Goal: Task Accomplishment & Management: Manage account settings

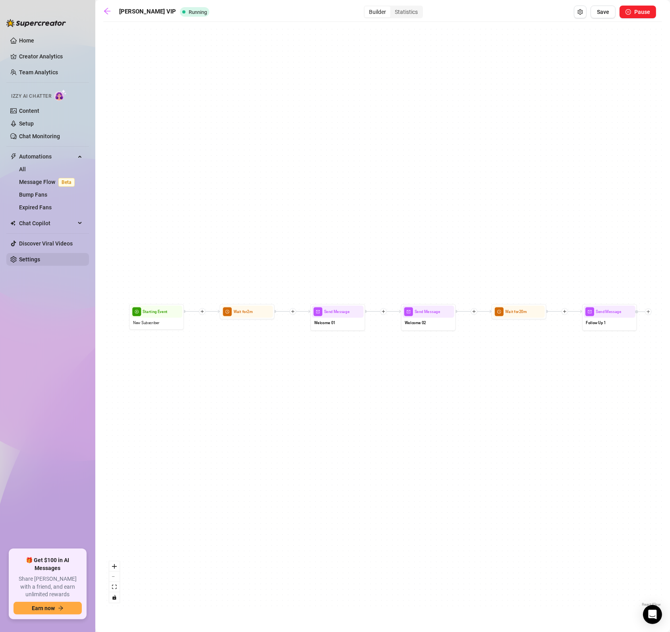
click at [29, 263] on link "Settings" at bounding box center [29, 259] width 21 height 6
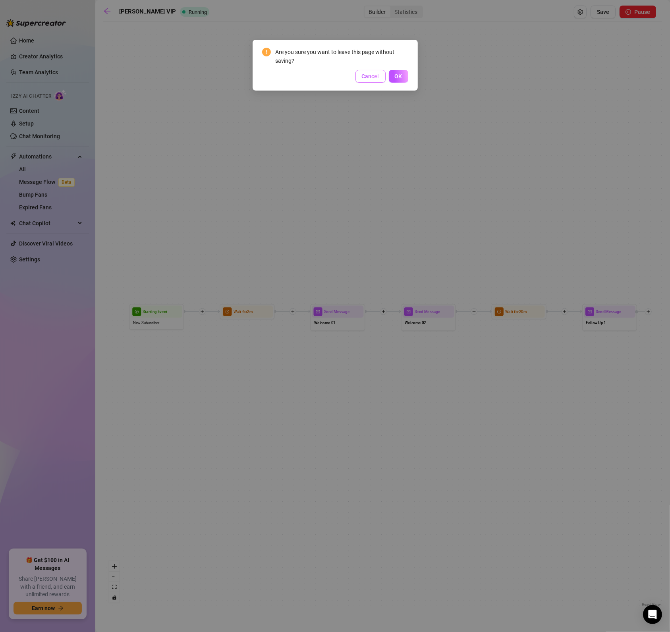
click at [375, 73] on span "Cancel" at bounding box center [370, 76] width 17 height 6
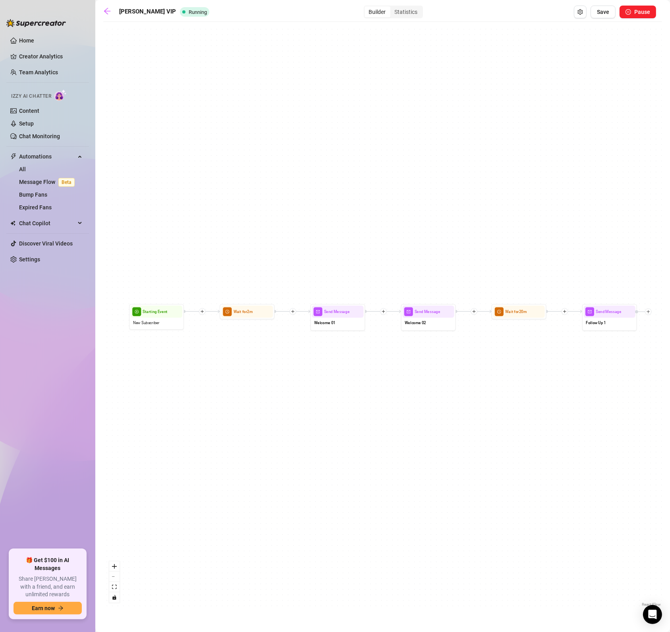
click at [45, 266] on ul "Home Creator Analytics Team Analytics Izzy AI Chatter Content Setup Chat Monito…" at bounding box center [47, 288] width 83 height 515
click at [40, 263] on link "Settings" at bounding box center [29, 259] width 21 height 6
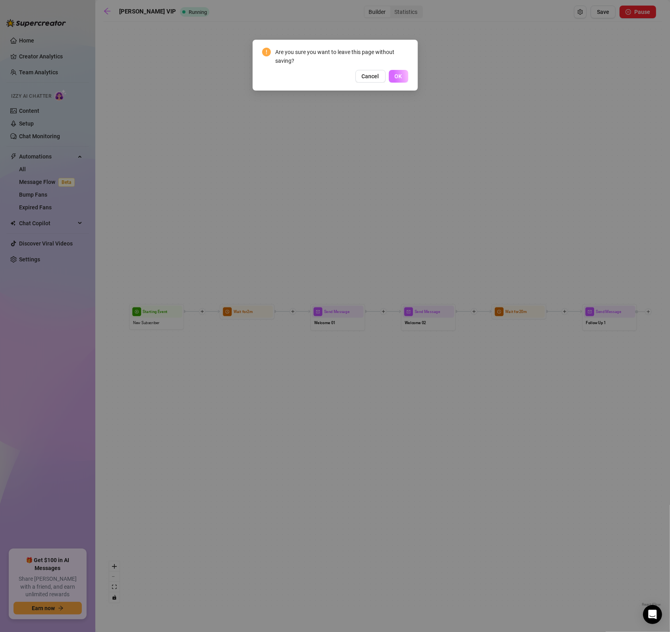
click at [394, 76] on button "OK" at bounding box center [398, 76] width 19 height 13
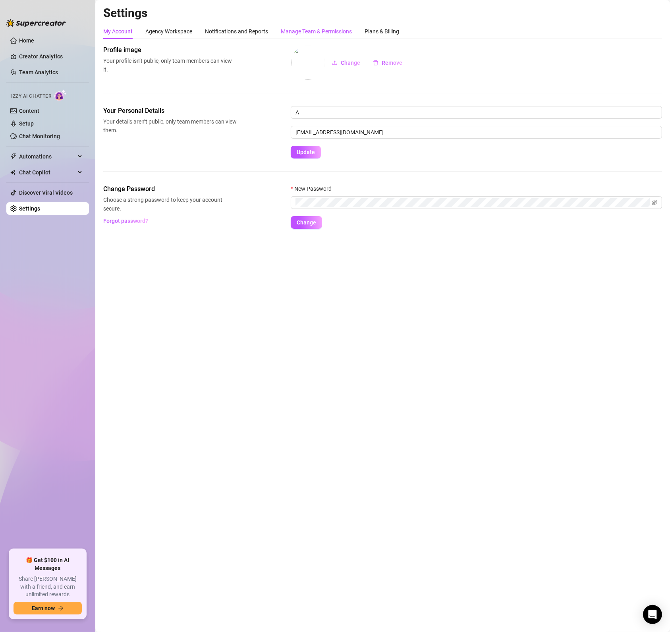
click at [321, 27] on div "Manage Team & Permissions" at bounding box center [316, 31] width 71 height 9
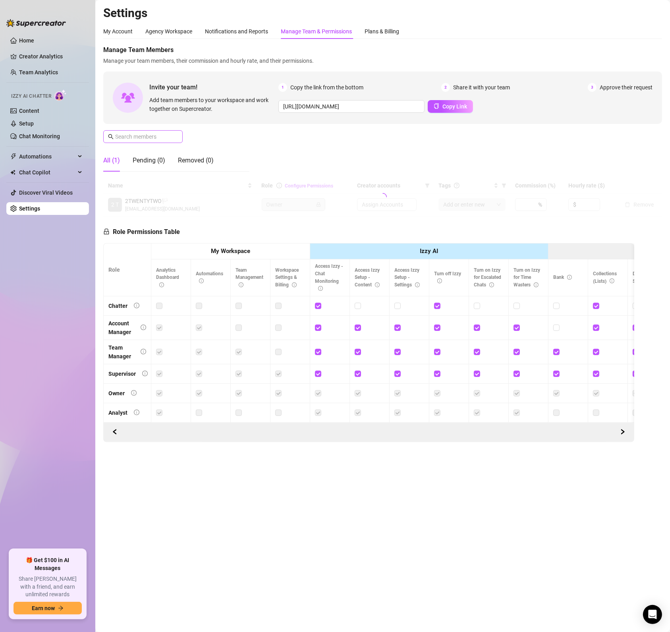
click at [170, 141] on span at bounding box center [142, 136] width 79 height 13
click at [389, 203] on span "4 Accounts" at bounding box center [376, 204] width 28 height 9
type input "Crys"
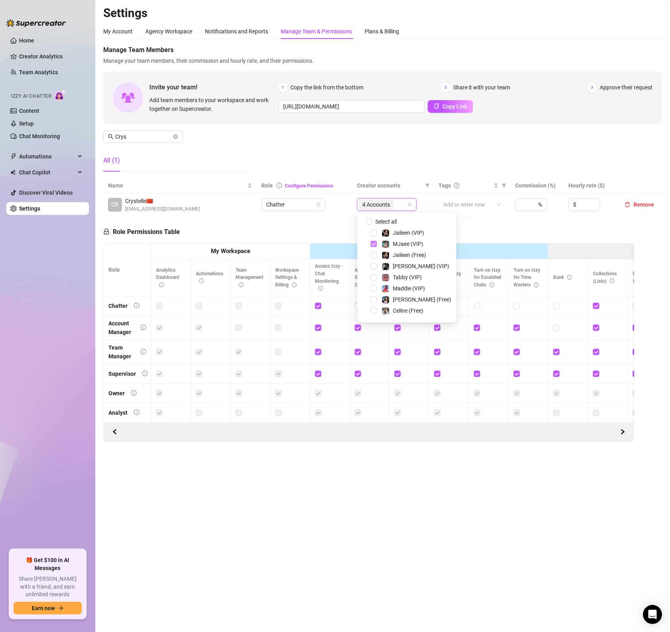
click at [373, 244] on span "Select tree node" at bounding box center [374, 244] width 6 height 6
click at [373, 316] on span "Select tree node" at bounding box center [374, 315] width 6 height 6
click at [371, 291] on span "Select tree node" at bounding box center [374, 290] width 6 height 6
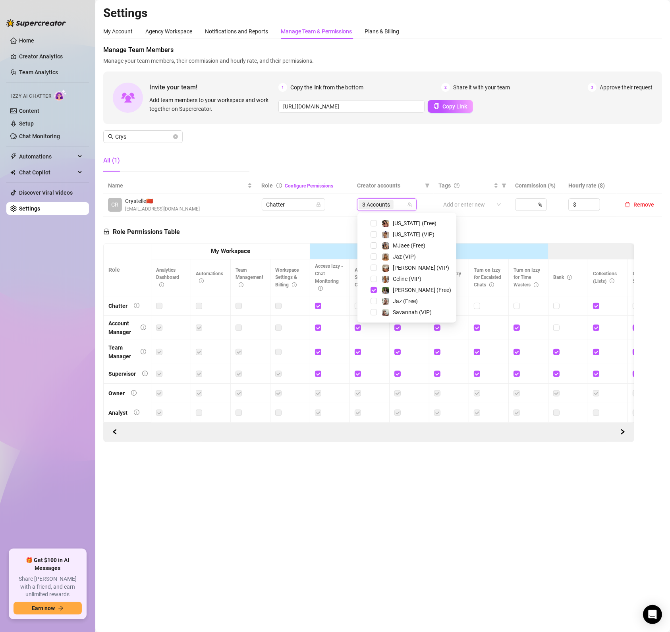
click at [377, 268] on div "[PERSON_NAME] (VIP)" at bounding box center [406, 268] width 95 height 10
click at [373, 268] on span "Select tree node" at bounding box center [374, 268] width 6 height 6
click at [282, 213] on td "Chatter" at bounding box center [305, 204] width 96 height 23
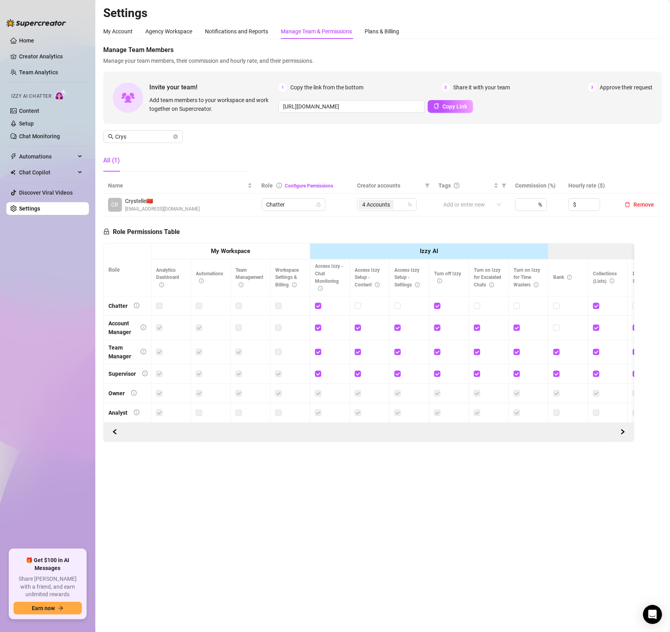
click at [644, 558] on main "Settings My Account Agency Workspace Notifications and Reports Manage Team & Pe…" at bounding box center [382, 316] width 575 height 632
drag, startPoint x: 315, startPoint y: 587, endPoint x: 301, endPoint y: 583, distance: 14.5
click at [315, 587] on main "Settings My Account Agency Workspace Notifications and Reports Manage Team & Pe…" at bounding box center [382, 316] width 575 height 632
click at [134, 554] on main "Settings My Account Agency Workspace Notifications and Reports Manage Team & Pe…" at bounding box center [382, 316] width 575 height 632
click at [37, 159] on span "Automations" at bounding box center [47, 156] width 56 height 13
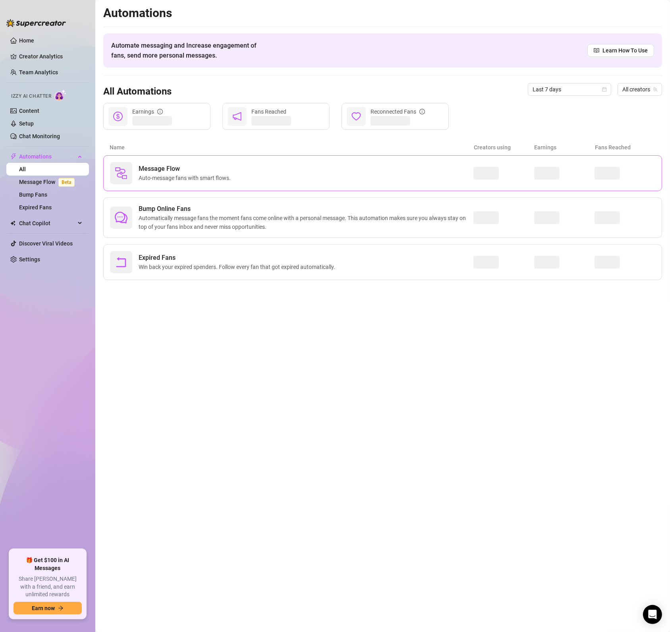
click at [189, 163] on div "Message Flow Auto-message fans with smart flows." at bounding box center [291, 173] width 363 height 22
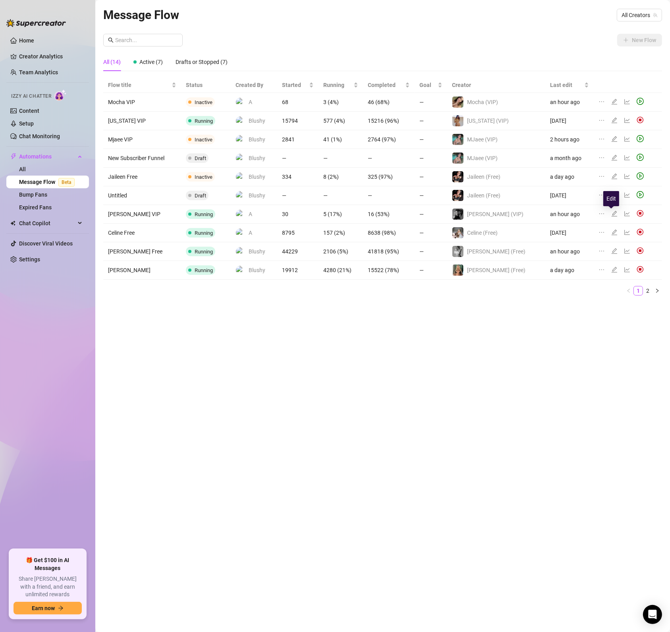
click at [611, 212] on icon "edit" at bounding box center [614, 214] width 6 height 6
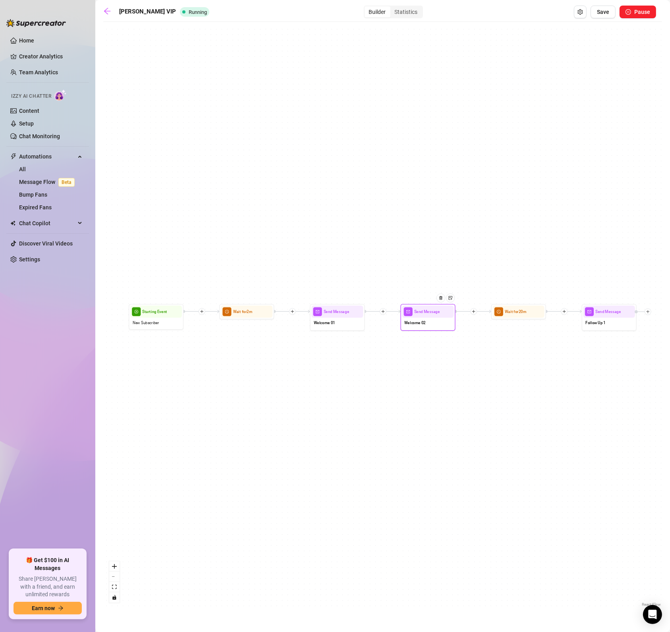
click at [441, 324] on div "Welcome 02" at bounding box center [428, 324] width 52 height 12
click at [448, 316] on div "Send Message" at bounding box center [429, 311] width 52 height 12
type textarea "Fr you gotta check my starter bundle, you're gonna love it 😉"
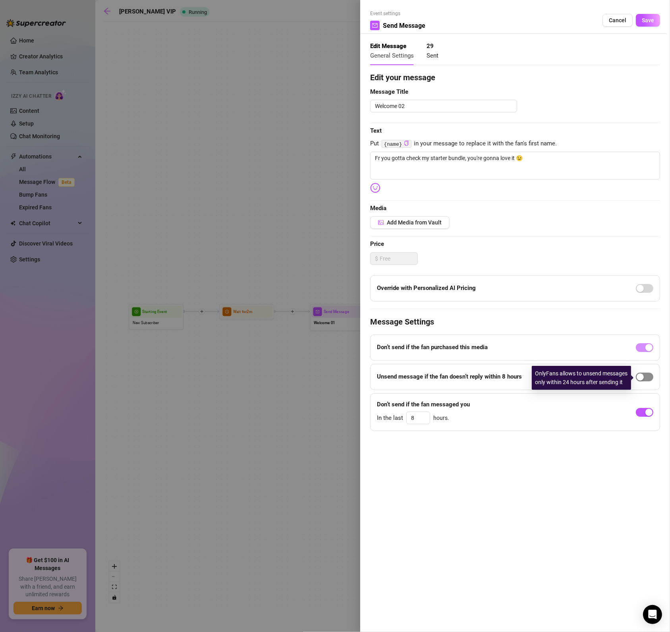
click at [645, 378] on button "button" at bounding box center [644, 377] width 17 height 9
click at [623, 19] on span "Cancel" at bounding box center [617, 20] width 17 height 6
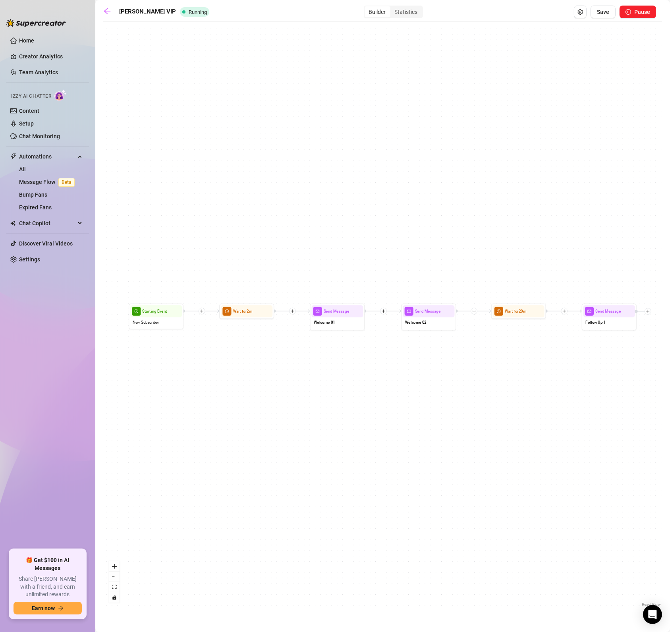
drag, startPoint x: 307, startPoint y: 329, endPoint x: 312, endPoint y: 325, distance: 6.8
click at [307, 328] on div "Send Message Follow Up 1 Wait for 20m Send Message Welcome 02 Send Message Welc…" at bounding box center [382, 317] width 559 height 583
click at [354, 312] on div at bounding box center [353, 301] width 24 height 28
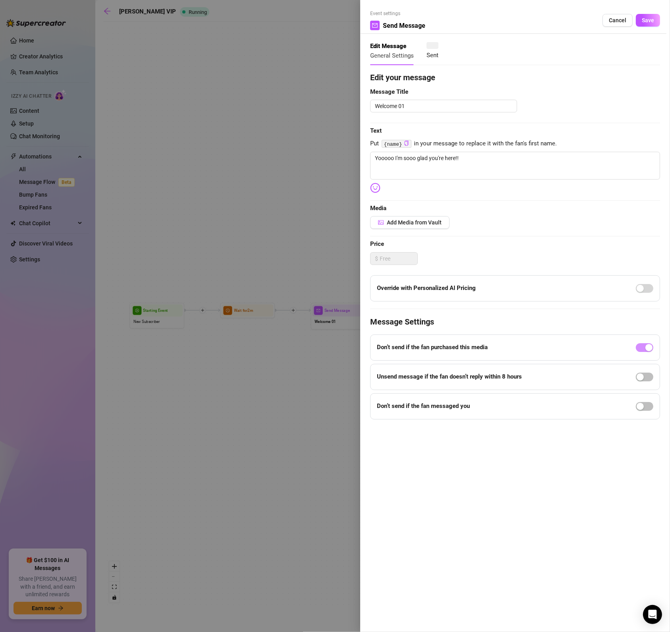
type textarea "Yooooo I'm sooo glad you're here!!"
click at [644, 406] on span "button" at bounding box center [644, 406] width 17 height 9
click at [652, 18] on span "Save" at bounding box center [648, 20] width 12 height 6
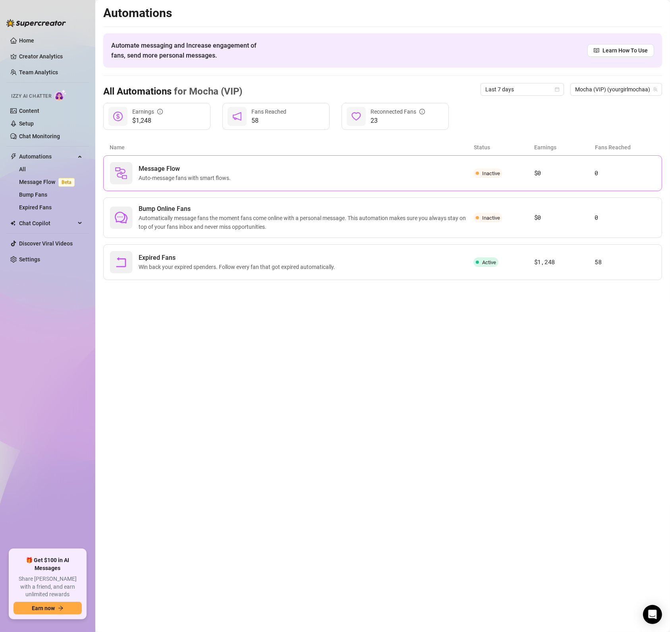
click at [151, 179] on span "Auto-message fans with smart flows." at bounding box center [186, 178] width 95 height 9
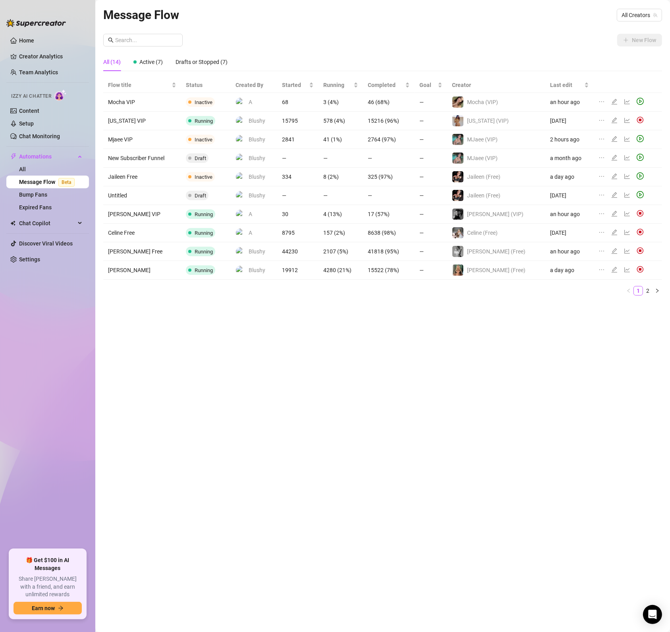
drag, startPoint x: 346, startPoint y: 408, endPoint x: 337, endPoint y: 366, distance: 43.1
click at [350, 406] on div "Message Flow All Creators New Flow All (14) Active (7) Drafts or Stopped (7) Fl…" at bounding box center [382, 307] width 559 height 603
click at [639, 102] on icon "play-circle" at bounding box center [640, 102] width 3 height 4
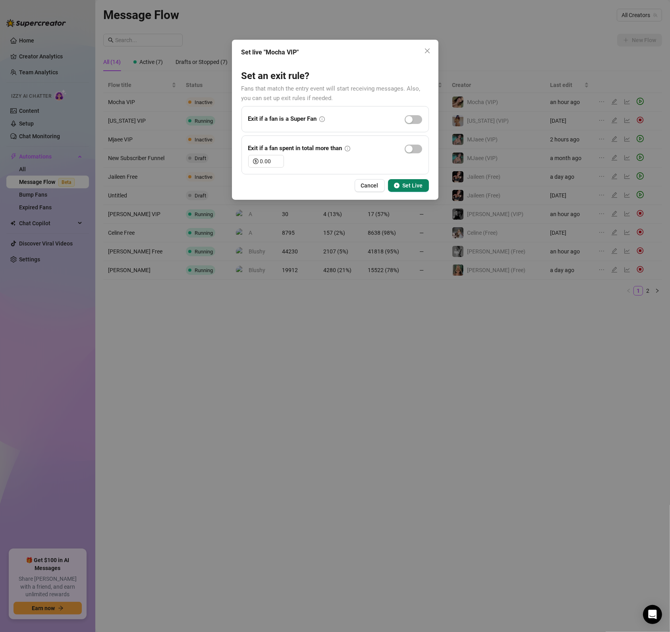
click at [414, 187] on span "Set Live" at bounding box center [413, 185] width 20 height 6
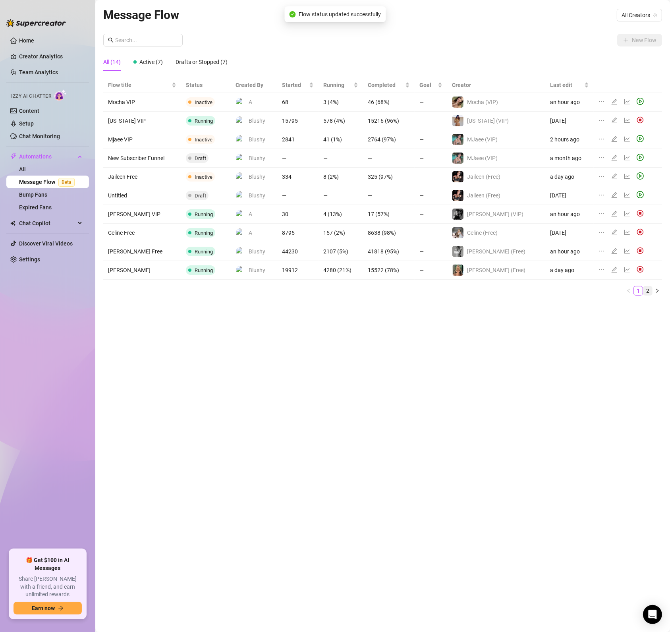
click at [649, 292] on link "2" at bounding box center [647, 290] width 9 height 9
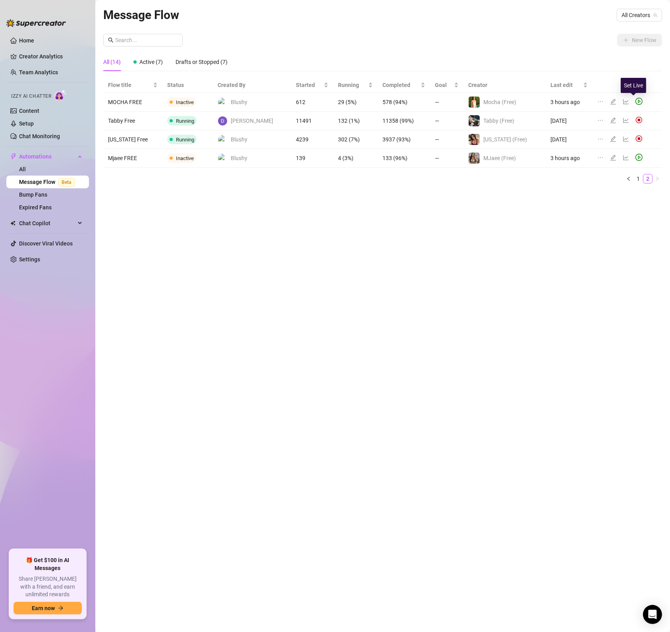
click at [636, 100] on icon "play-circle" at bounding box center [639, 101] width 7 height 7
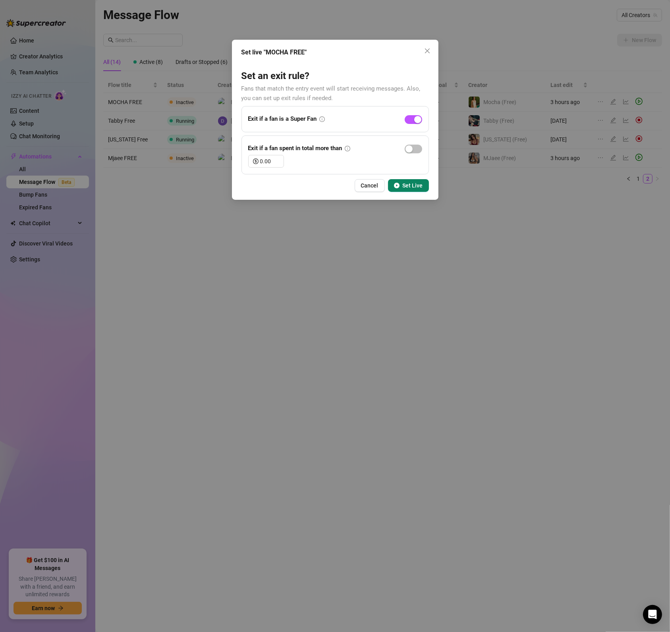
click at [399, 186] on icon "play-circle" at bounding box center [397, 186] width 6 height 6
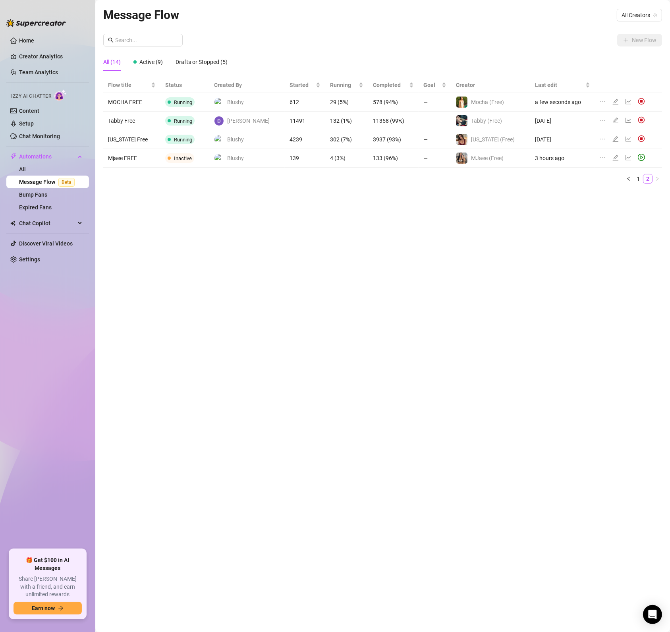
click at [452, 406] on div "Message Flow All Creators New Flow All (14) Active (9) Drafts or Stopped (5) Fl…" at bounding box center [382, 307] width 559 height 603
click at [638, 156] on icon "play-circle" at bounding box center [641, 157] width 7 height 7
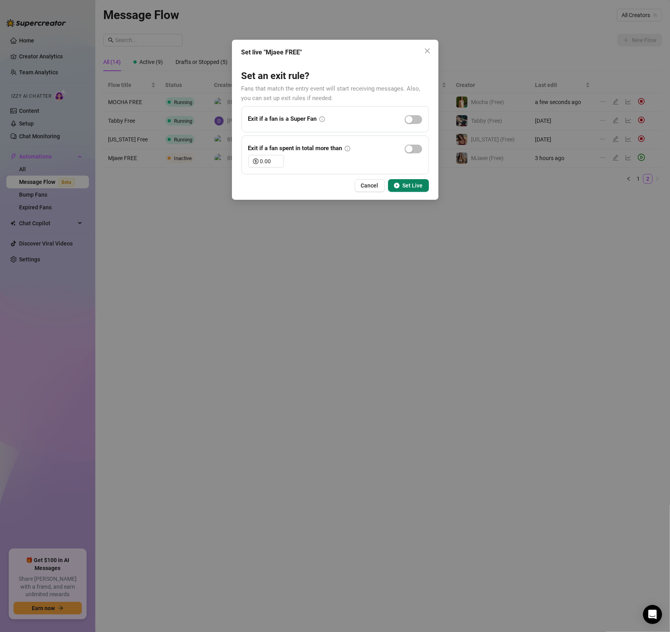
click at [417, 185] on span "Set Live" at bounding box center [413, 185] width 20 height 6
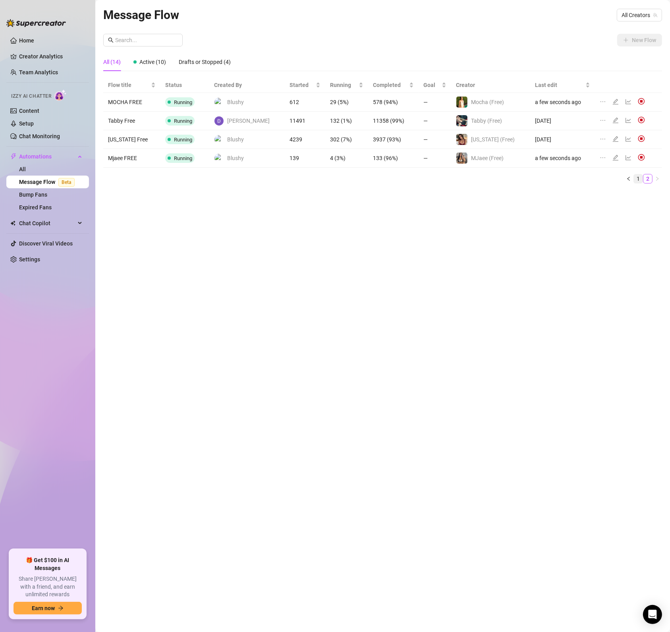
click at [640, 180] on link "1" at bounding box center [638, 178] width 9 height 9
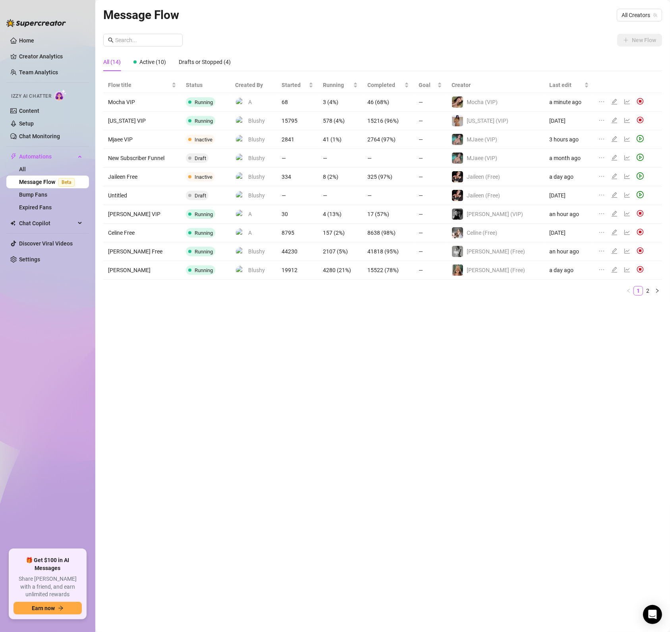
click at [637, 140] on icon "play-circle" at bounding box center [640, 138] width 7 height 7
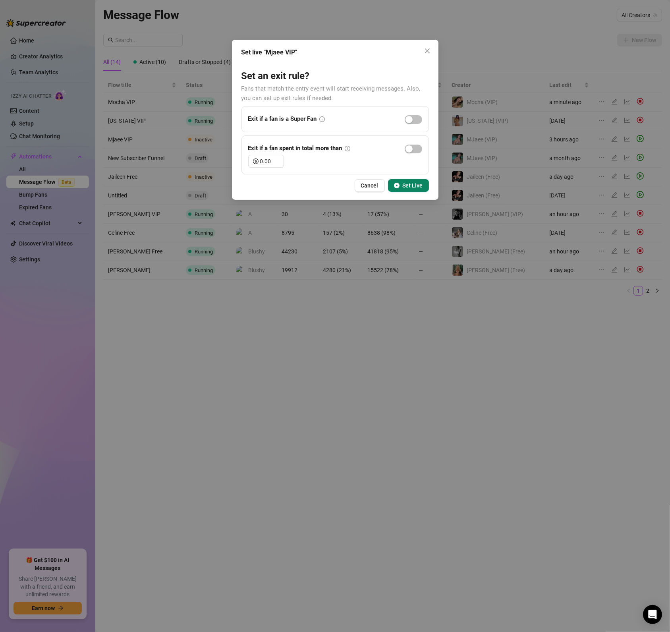
click at [410, 184] on span "Set Live" at bounding box center [413, 185] width 20 height 6
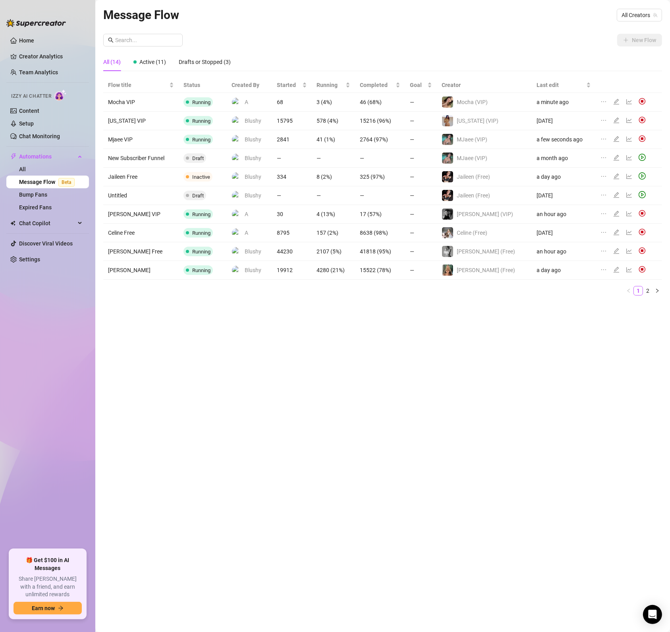
drag, startPoint x: 421, startPoint y: 428, endPoint x: 404, endPoint y: 455, distance: 31.7
click at [423, 428] on div "Message Flow All Creators New Flow All (14) Active (11) Drafts or Stopped (3) F…" at bounding box center [382, 307] width 559 height 603
